Goal: Task Accomplishment & Management: Use online tool/utility

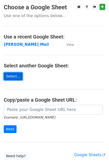
click at [14, 76] on link "Select..." at bounding box center [13, 76] width 19 height 8
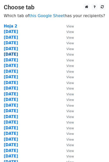
click at [12, 54] on strong "14 Oct" at bounding box center [11, 54] width 14 height 5
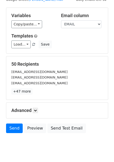
scroll to position [28, 0]
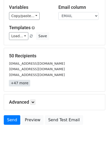
click at [20, 82] on link "+47 more" at bounding box center [19, 83] width 21 height 6
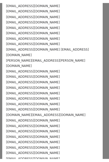
scroll to position [0, 0]
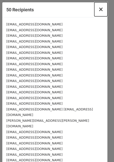
drag, startPoint x: 95, startPoint y: 11, endPoint x: 82, endPoint y: 21, distance: 15.9
click at [94, 11] on button "×" at bounding box center [100, 9] width 13 height 14
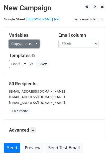
click at [32, 44] on link "Copy/paste..." at bounding box center [24, 44] width 31 height 8
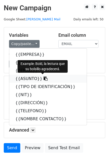
click at [44, 79] on icon at bounding box center [46, 78] width 4 height 4
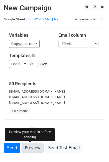
click at [27, 147] on link "Preview" at bounding box center [33, 148] width 22 height 10
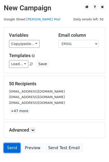
click at [14, 146] on link "Send" at bounding box center [12, 148] width 17 height 10
